Goal: Task Accomplishment & Management: Manage account settings

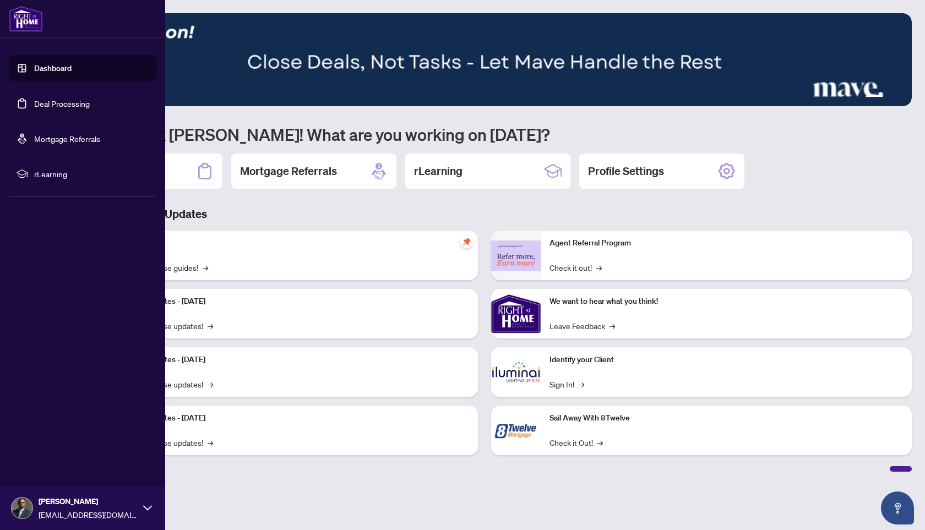
click at [40, 64] on link "Dashboard" at bounding box center [52, 68] width 37 height 10
click at [59, 99] on link "Deal Processing" at bounding box center [62, 104] width 56 height 10
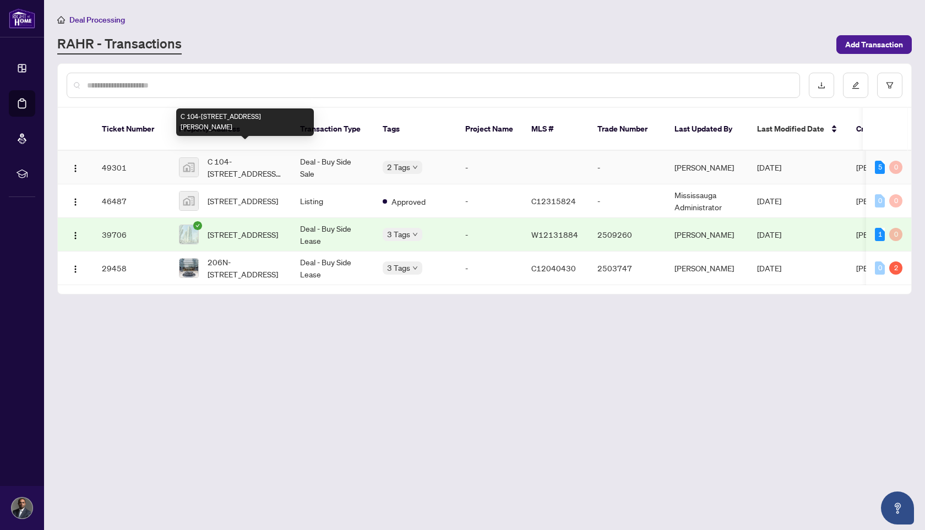
click at [245, 155] on span "C 104-[STREET_ADDRESS][PERSON_NAME]" at bounding box center [245, 167] width 75 height 24
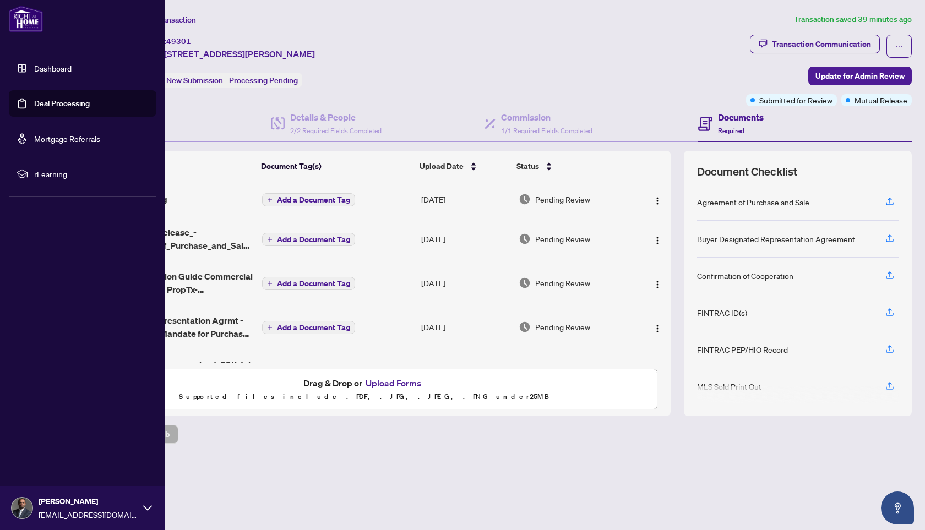
click at [24, 26] on img at bounding box center [26, 19] width 34 height 26
